Goal: Task Accomplishment & Management: Manage account settings

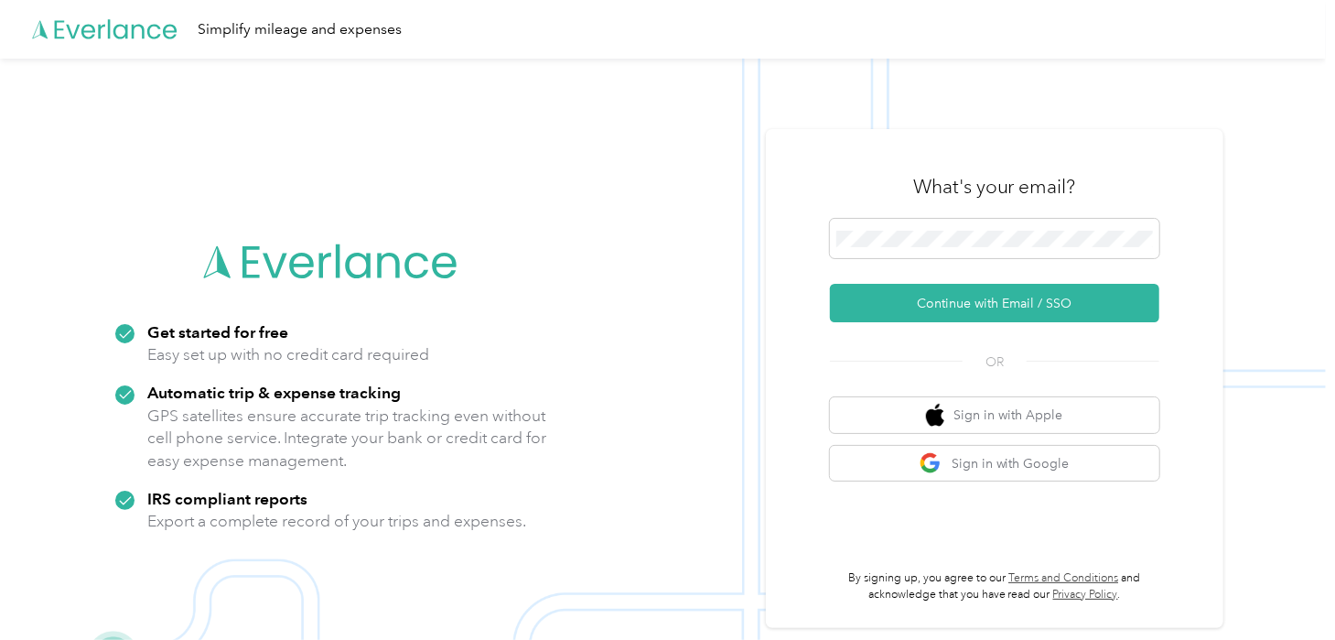
click at [929, 213] on div "What's your email?" at bounding box center [995, 187] width 330 height 64
click at [920, 251] on span at bounding box center [995, 238] width 330 height 39
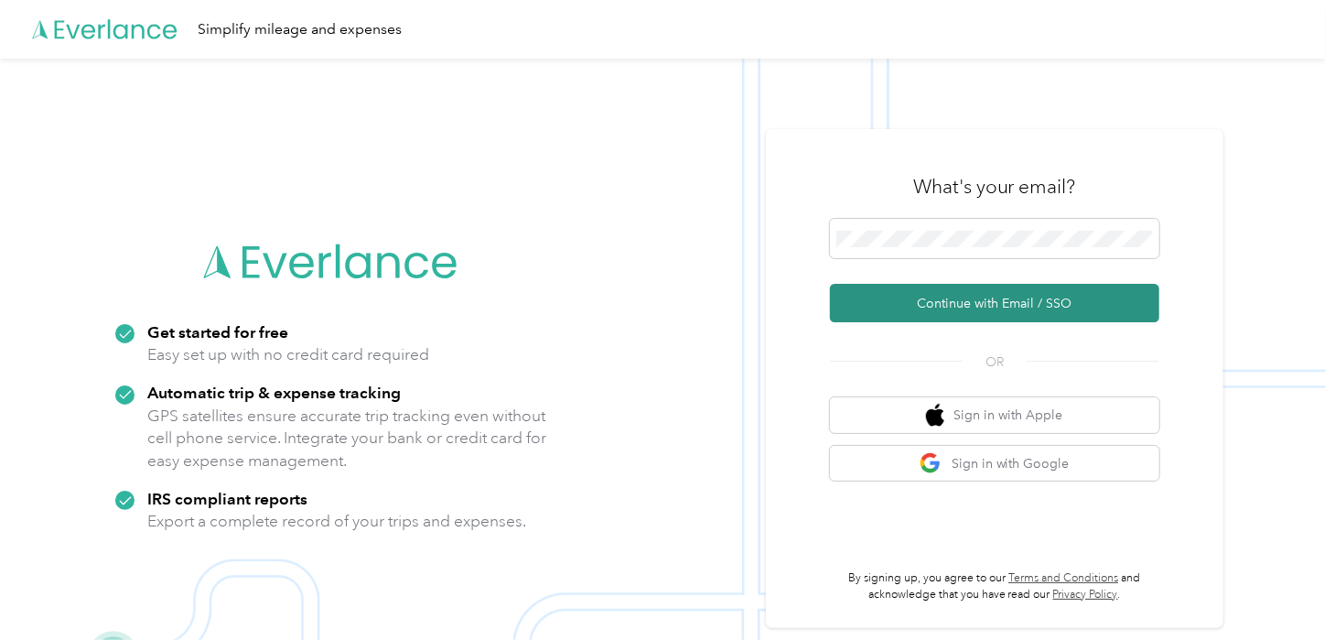
click at [974, 313] on button "Continue with Email / SSO" at bounding box center [995, 303] width 330 height 38
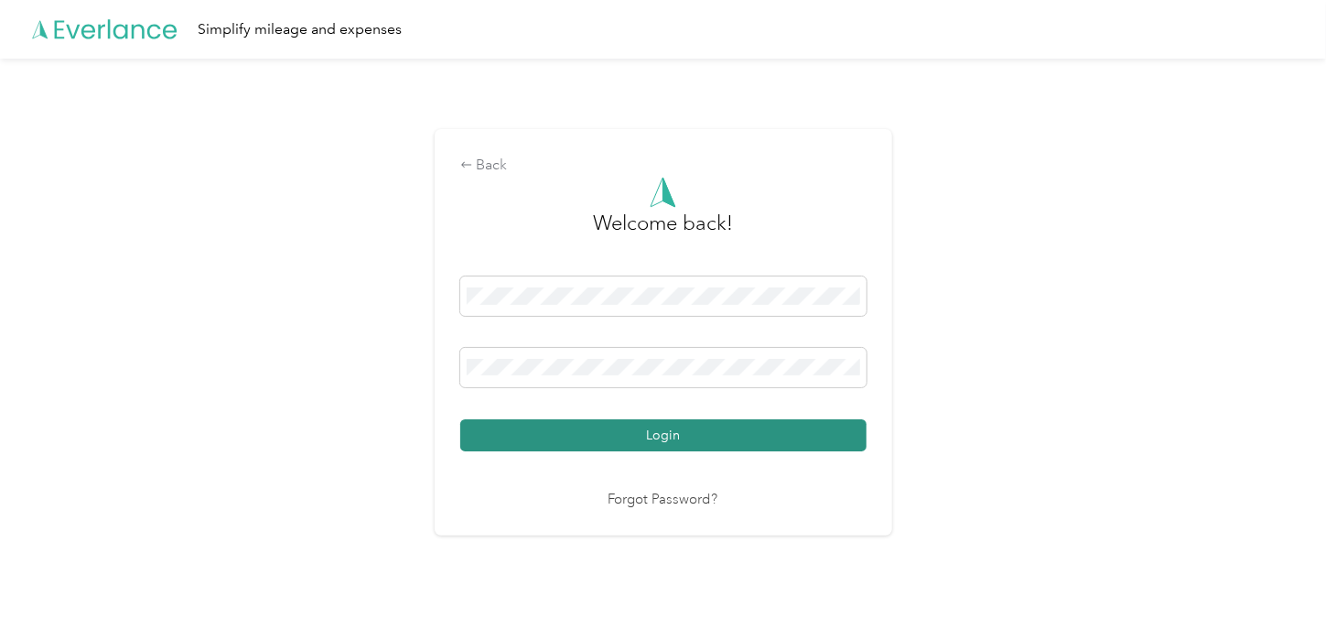
click at [646, 435] on button "Login" at bounding box center [663, 435] width 406 height 32
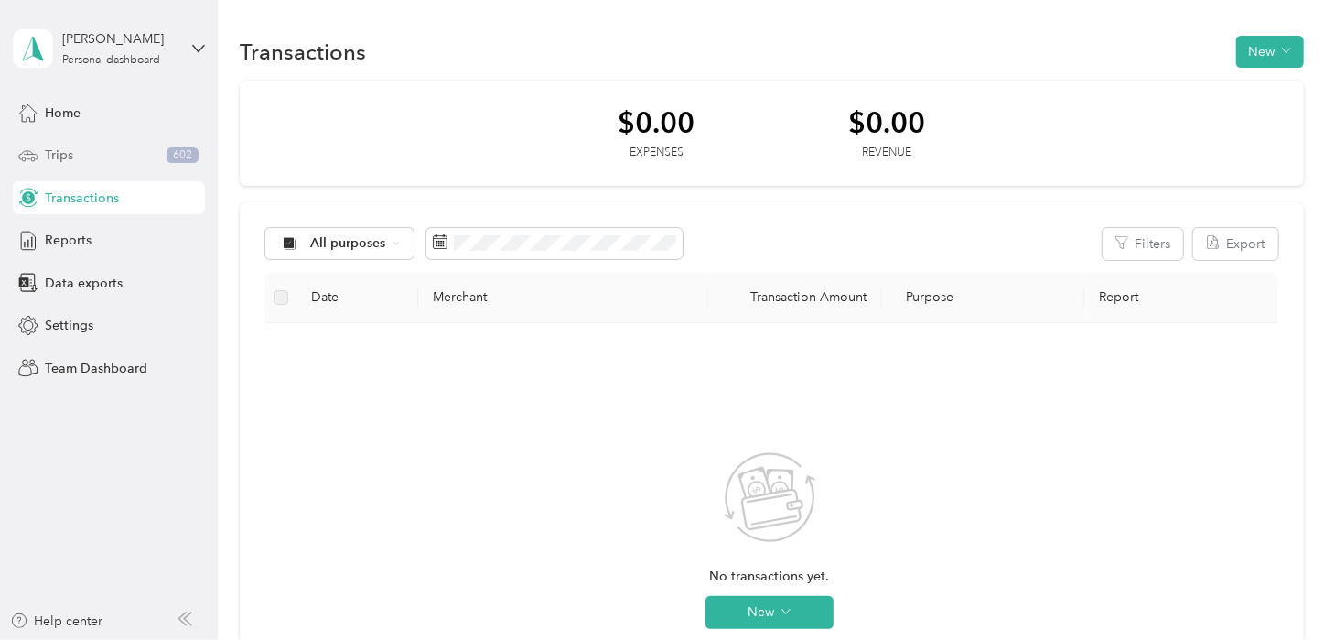
click at [102, 148] on div "Trips 602" at bounding box center [109, 155] width 192 height 33
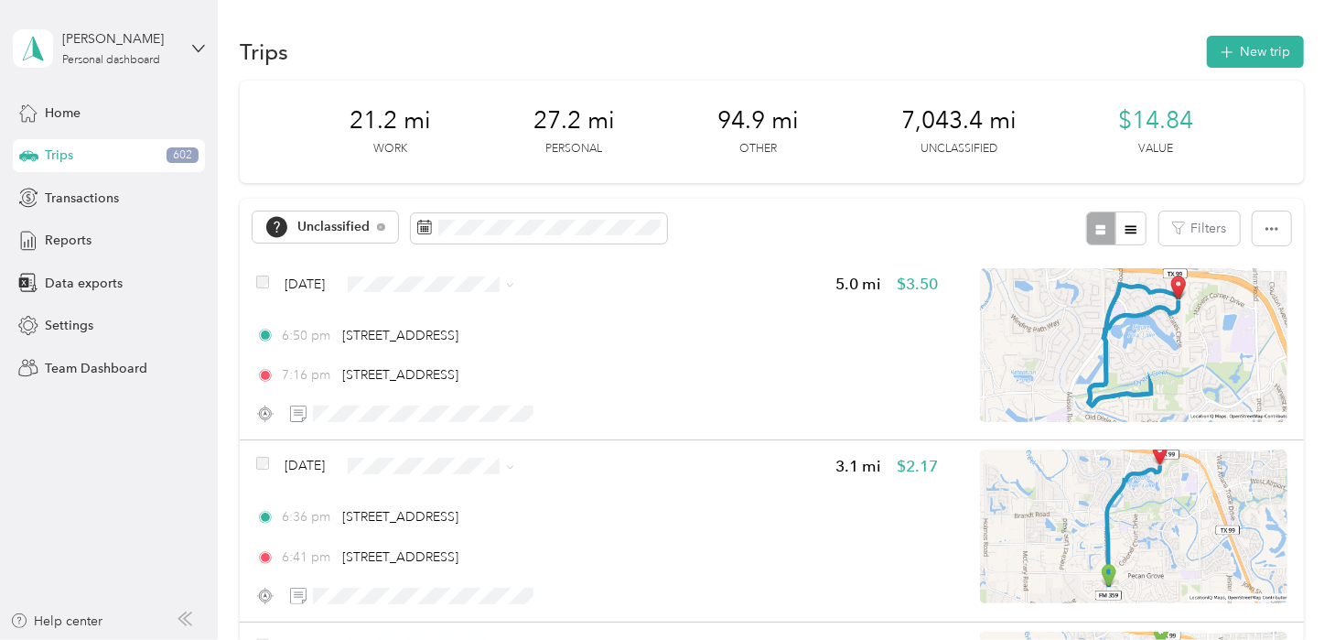
click at [207, 51] on aside "[PERSON_NAME] Personal dashboard Home Trips 602 Transactions Reports Data expor…" at bounding box center [109, 320] width 218 height 640
click at [191, 51] on div "[PERSON_NAME] Personal dashboard" at bounding box center [109, 48] width 192 height 64
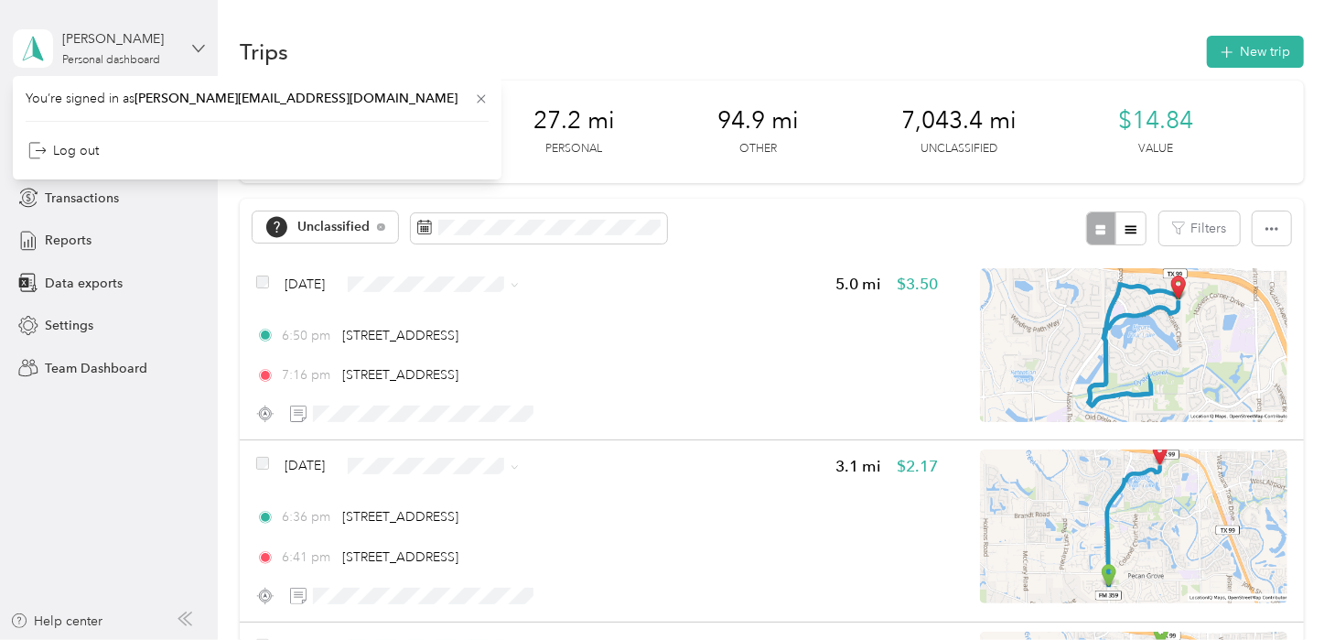
click at [196, 49] on icon at bounding box center [198, 48] width 11 height 6
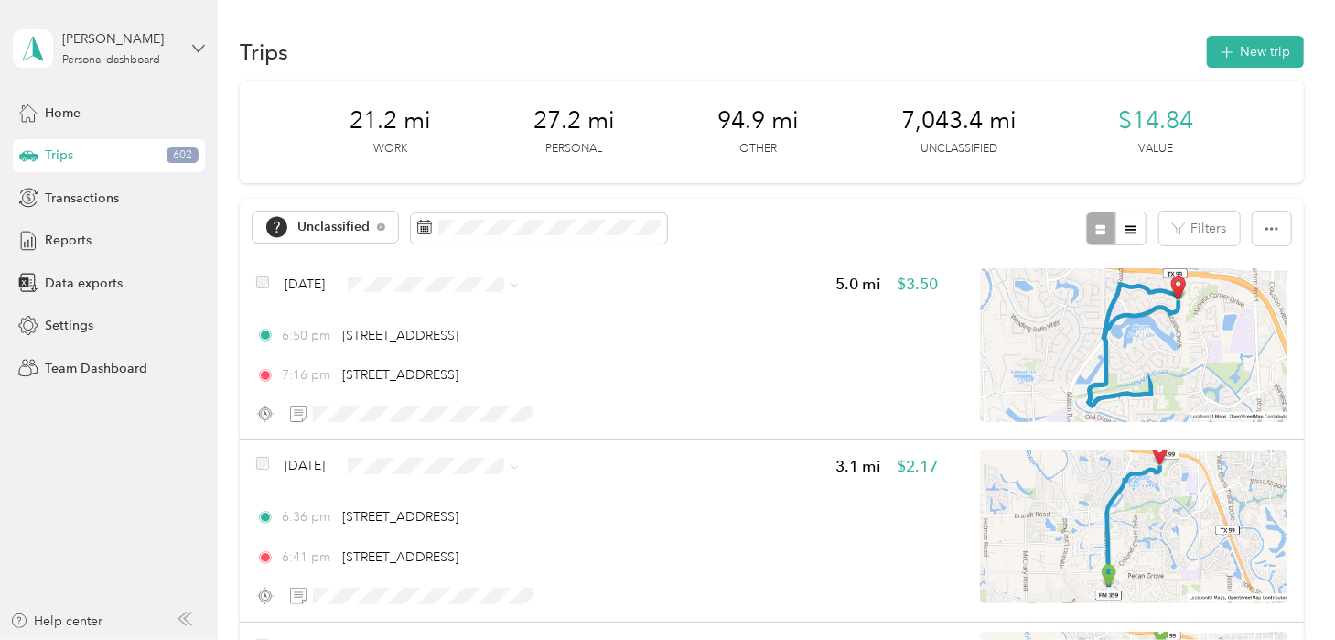
click at [196, 49] on icon at bounding box center [198, 48] width 11 height 6
click at [102, 152] on div "Log out" at bounding box center [257, 151] width 463 height 32
